Goal: Task Accomplishment & Management: Complete application form

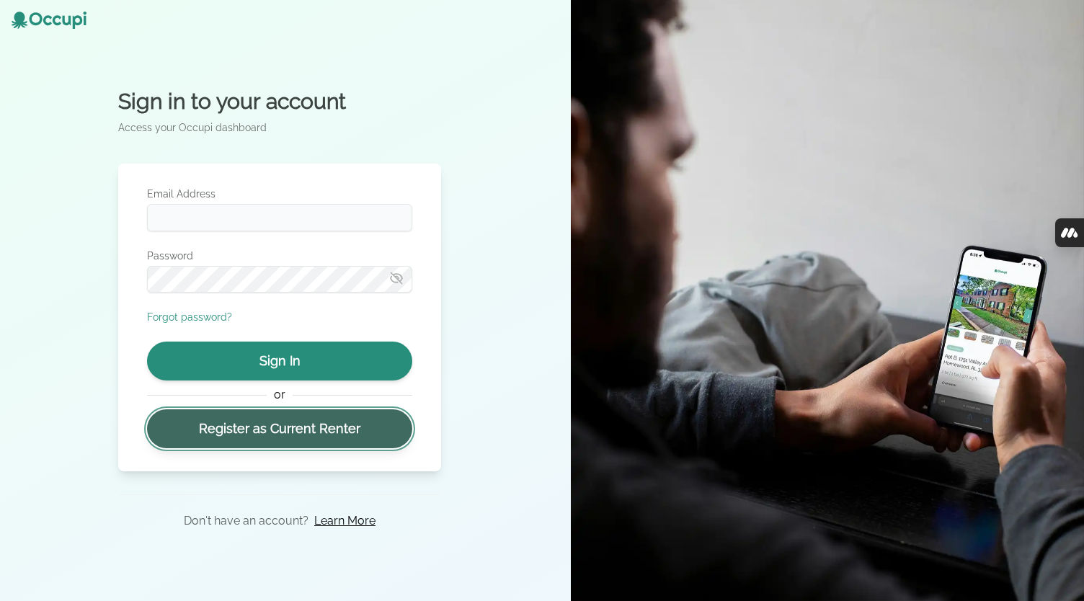
click at [267, 438] on link "Register as Current Renter" at bounding box center [279, 428] width 265 height 39
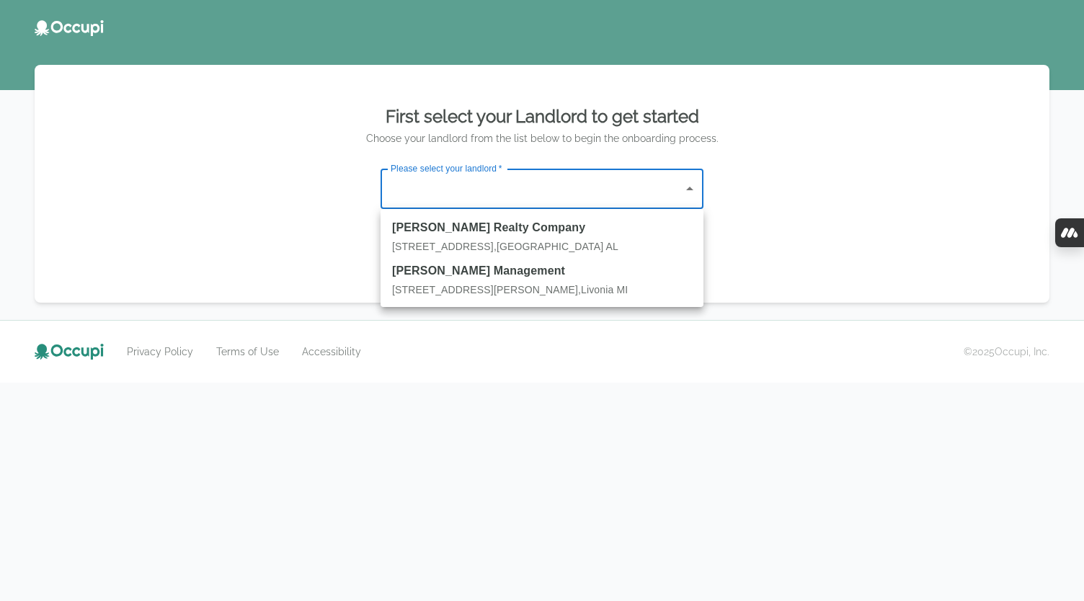
click at [474, 185] on body "First select your Landlord to get started Choose your landlord from the list be…" at bounding box center [542, 300] width 1084 height 601
click at [434, 386] on div at bounding box center [542, 300] width 1084 height 601
click at [446, 197] on body "First select your Landlord to get started Choose your landlord from the list be…" at bounding box center [542, 300] width 1084 height 601
click at [446, 197] on div at bounding box center [542, 300] width 1084 height 601
click at [494, 205] on body "First select your Landlord to get started Choose your landlord from the list be…" at bounding box center [542, 300] width 1084 height 601
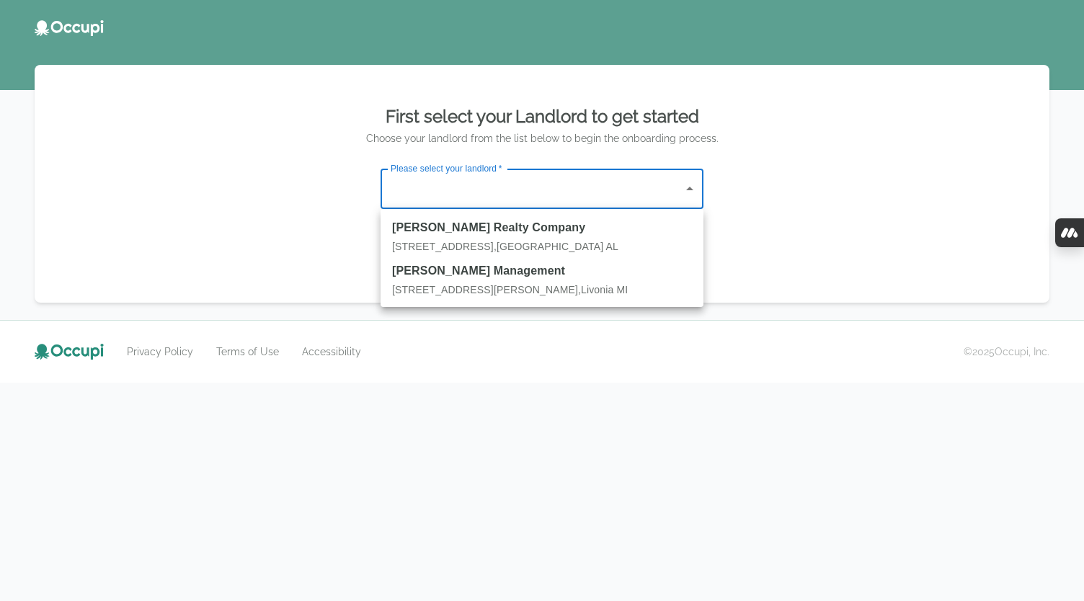
click at [494, 205] on div at bounding box center [542, 300] width 1084 height 601
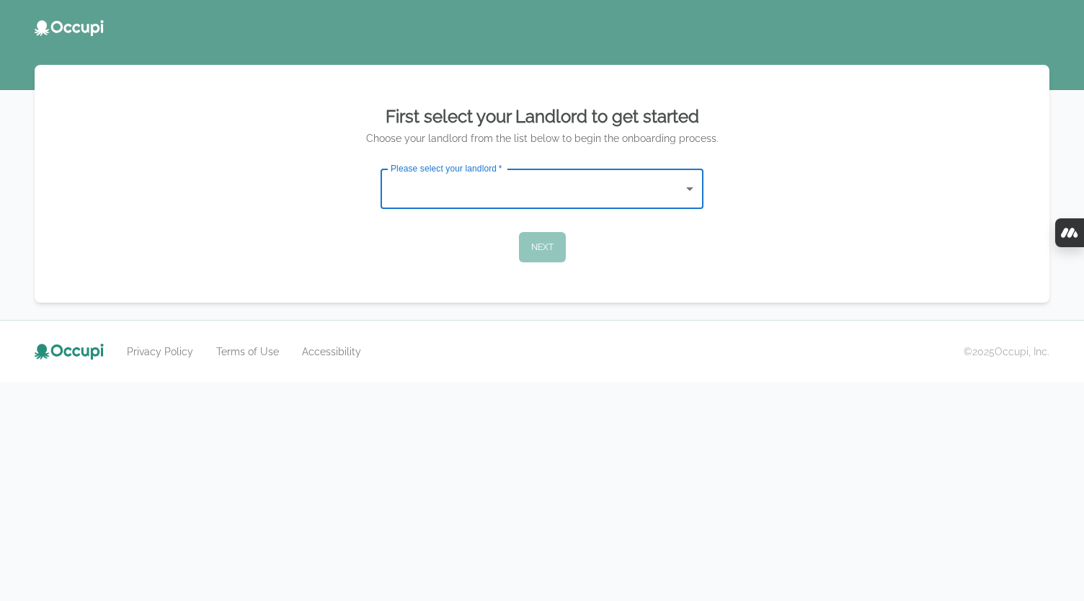
click at [494, 205] on body "First select your Landlord to get started Choose your landlord from the list be…" at bounding box center [542, 300] width 1084 height 601
